Goal: Information Seeking & Learning: Find specific fact

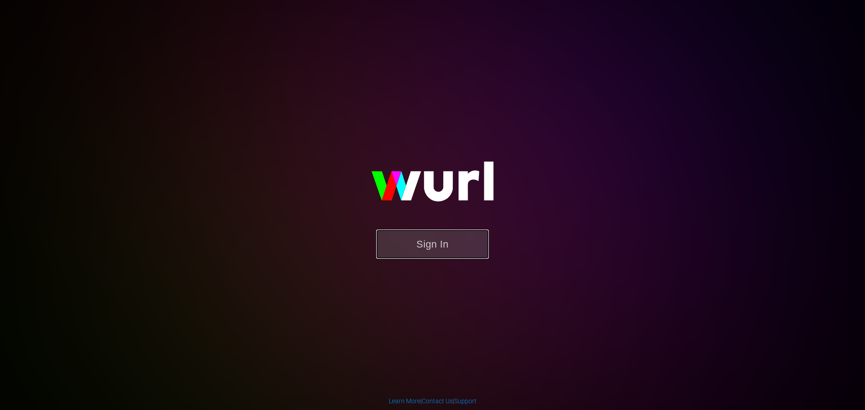
click at [461, 245] on button "Sign In" at bounding box center [432, 244] width 113 height 29
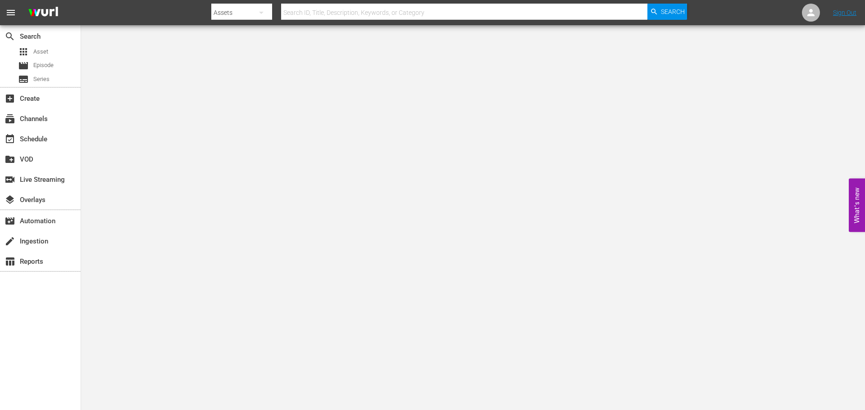
click at [366, 9] on input "text" at bounding box center [464, 13] width 366 height 22
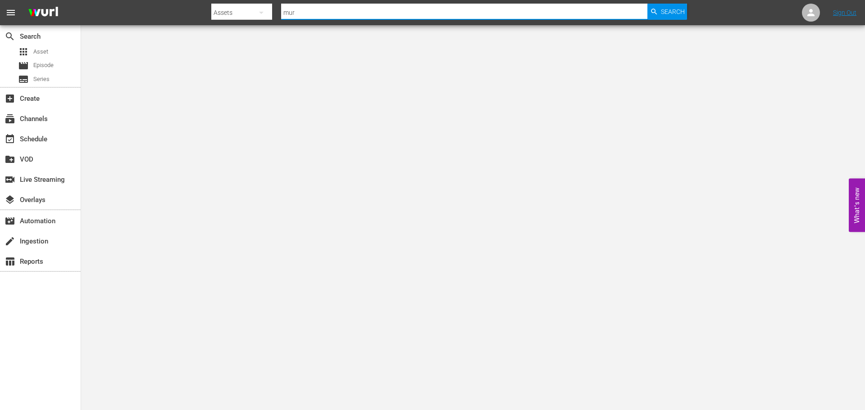
type input "murder before even"
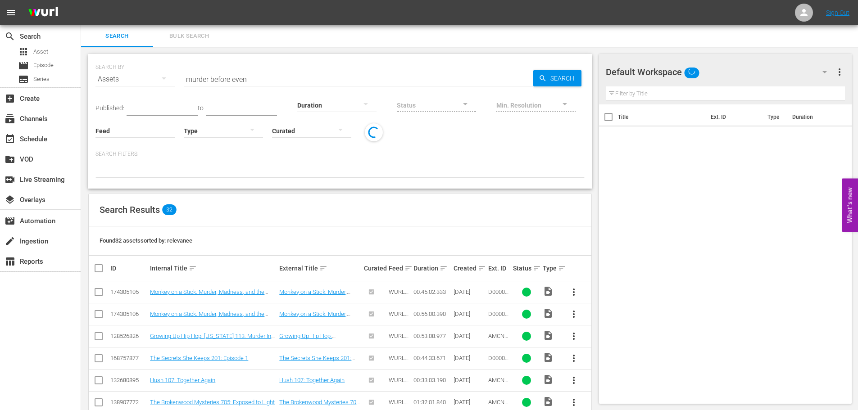
click at [269, 85] on input "murder before even" at bounding box center [359, 79] width 350 height 22
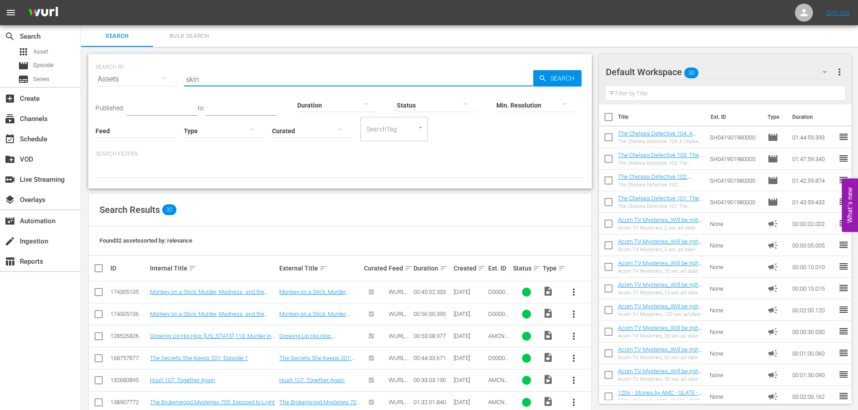
type input "Skinamarink"
